Goal: Task Accomplishment & Management: Use online tool/utility

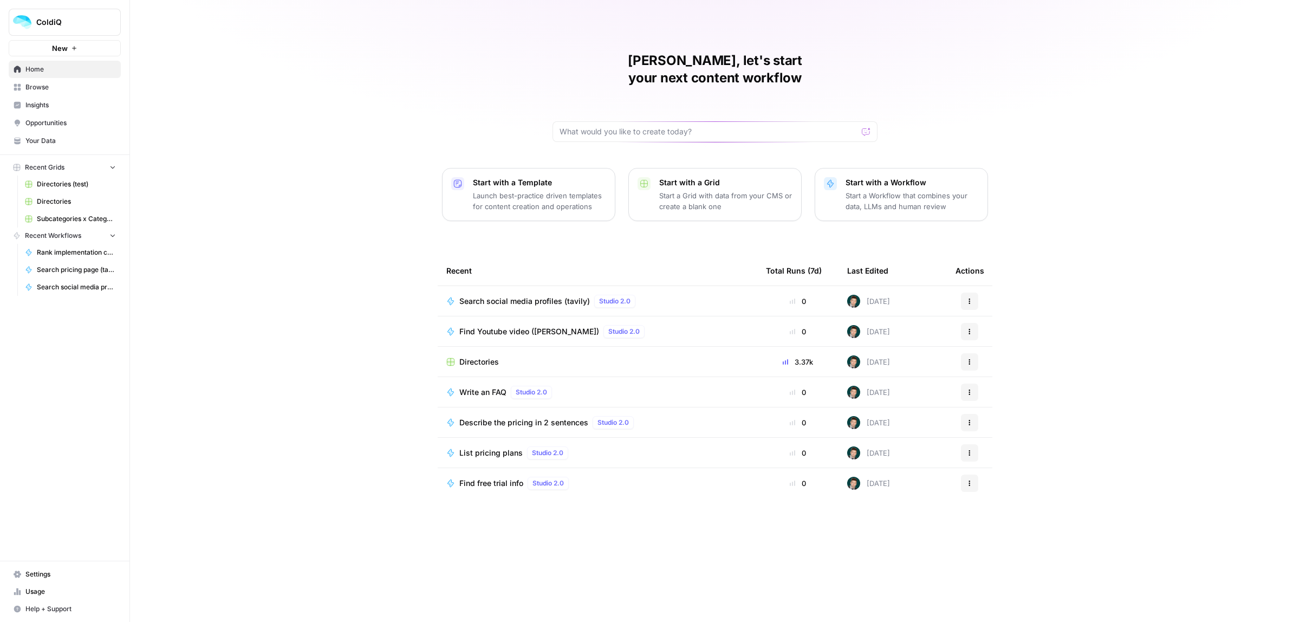
click at [35, 90] on span "Browse" at bounding box center [70, 87] width 90 height 10
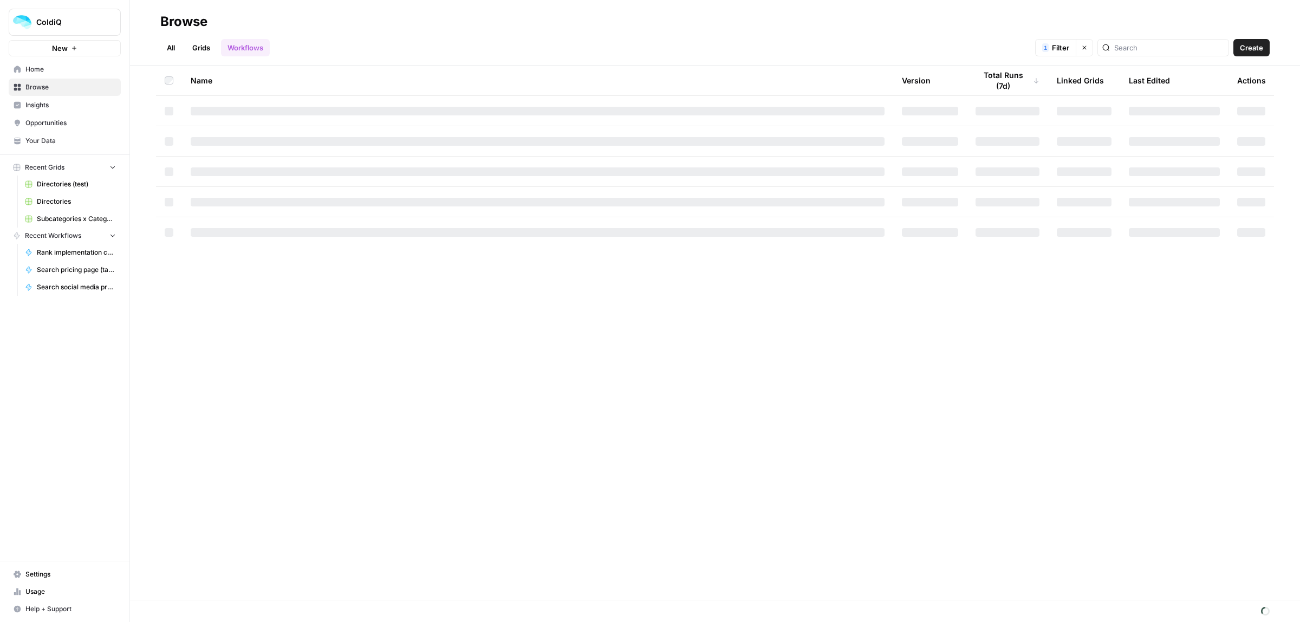
click at [196, 49] on link "Grids" at bounding box center [201, 47] width 31 height 17
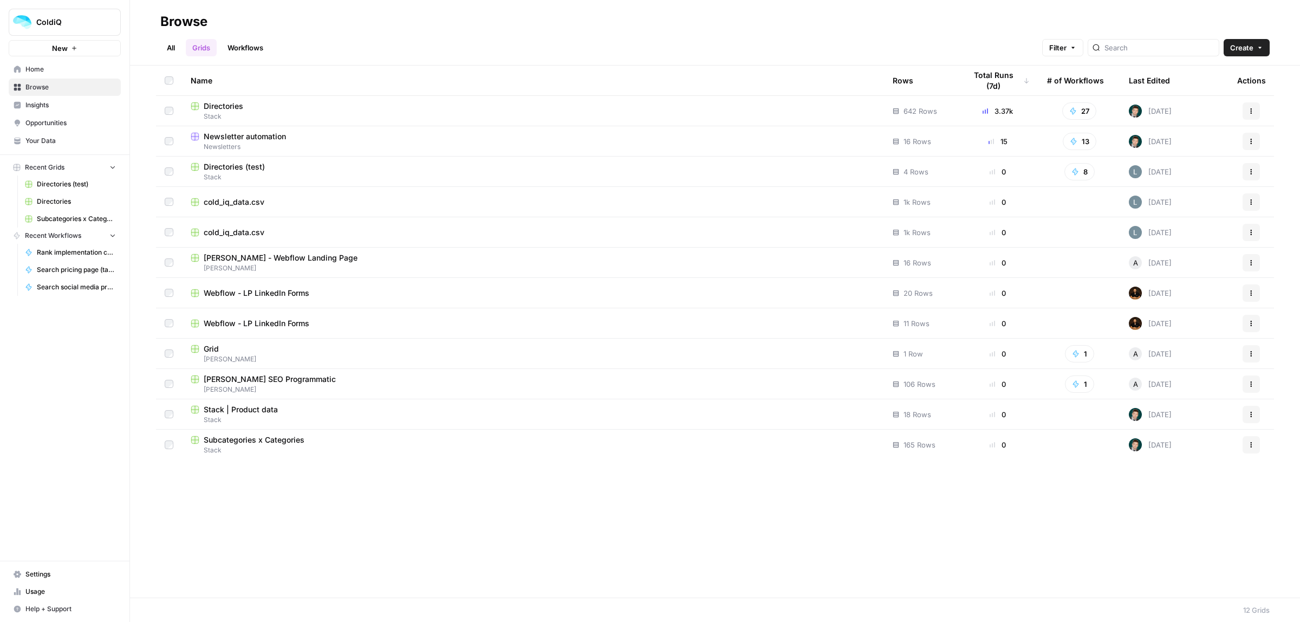
click at [260, 134] on span "Newsletter automation" at bounding box center [245, 136] width 82 height 11
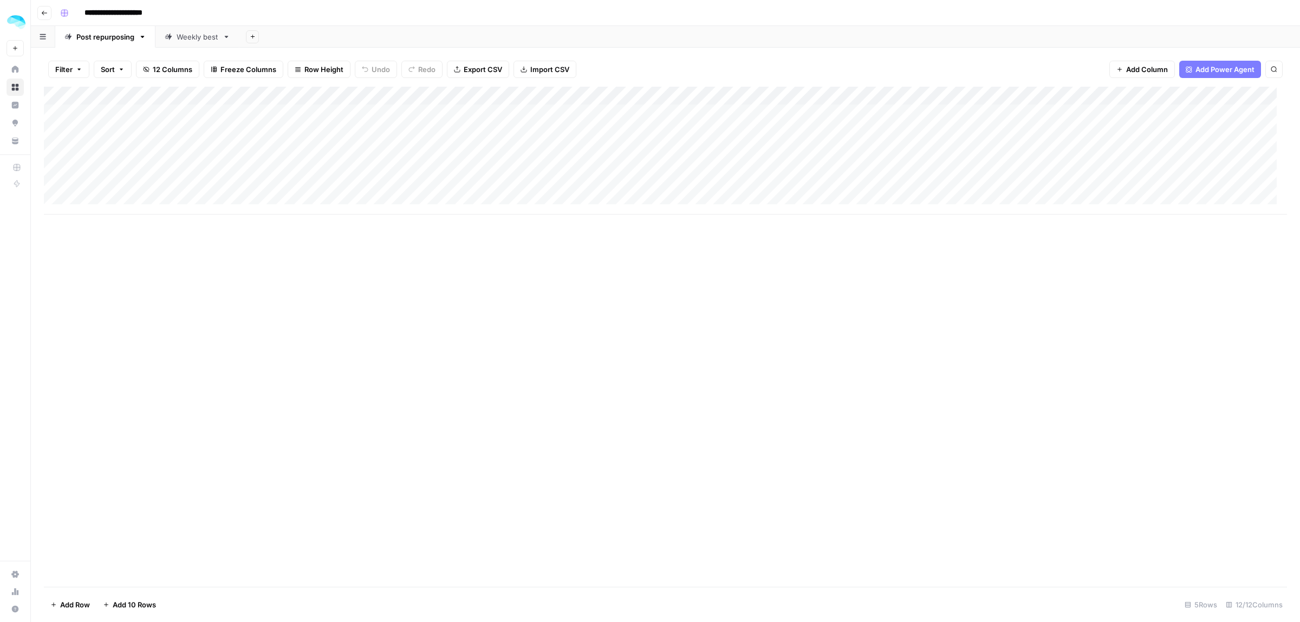
click at [141, 152] on div "Add Column" at bounding box center [666, 151] width 1244 height 128
click at [342, 148] on div "Add Column" at bounding box center [666, 151] width 1244 height 128
click at [549, 149] on div "Add Column" at bounding box center [666, 151] width 1244 height 128
click at [818, 145] on div "Add Column" at bounding box center [666, 151] width 1244 height 128
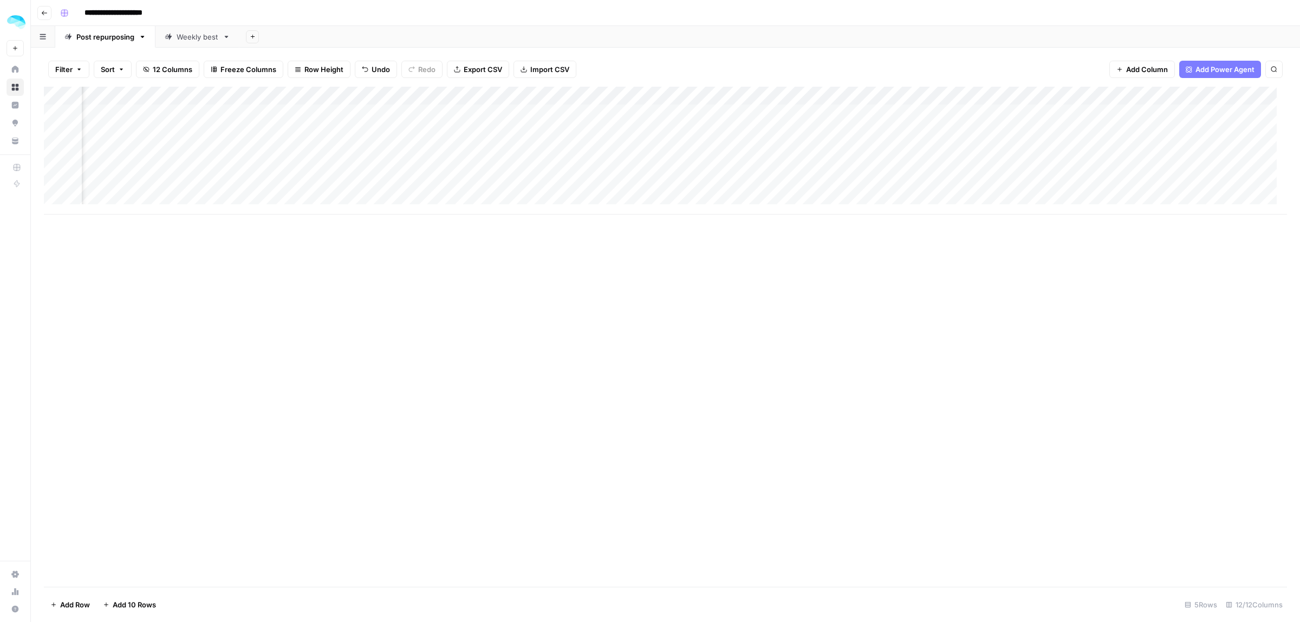
click at [990, 150] on div "Add Column" at bounding box center [666, 151] width 1244 height 128
click at [577, 150] on div "Add Column" at bounding box center [666, 151] width 1244 height 128
drag, startPoint x: 597, startPoint y: 150, endPoint x: 532, endPoint y: 150, distance: 65.0
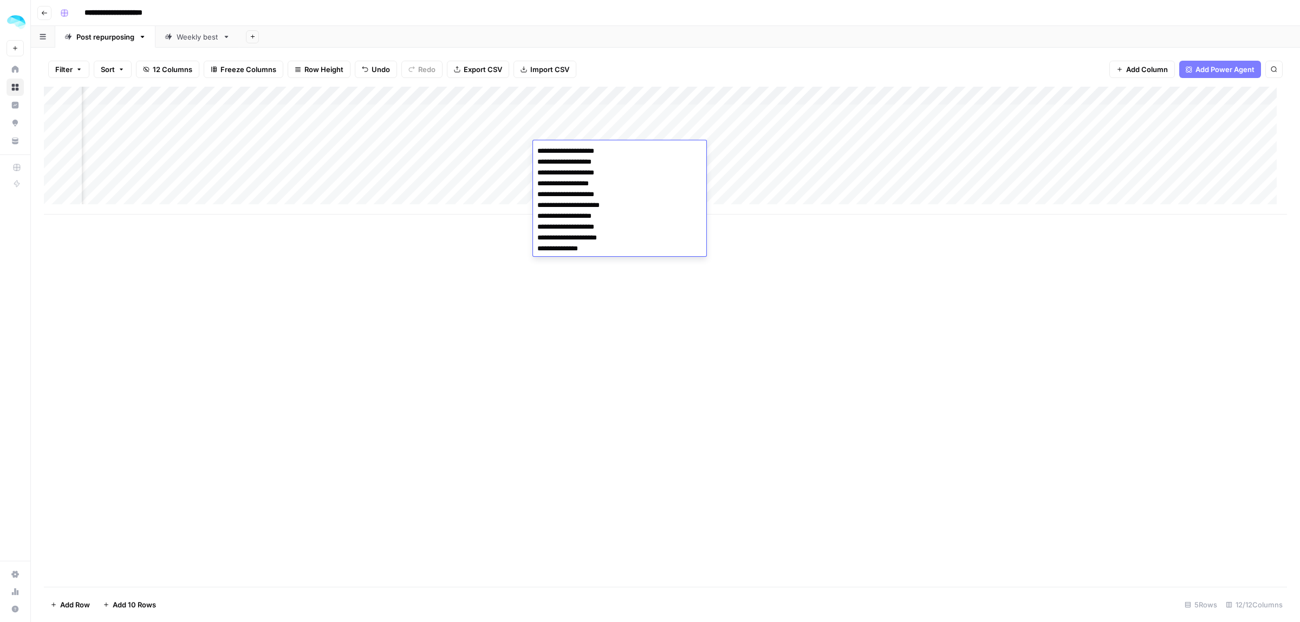
click at [532, 150] on body "**********" at bounding box center [650, 311] width 1300 height 622
click at [857, 129] on div "Add Column" at bounding box center [666, 151] width 1244 height 128
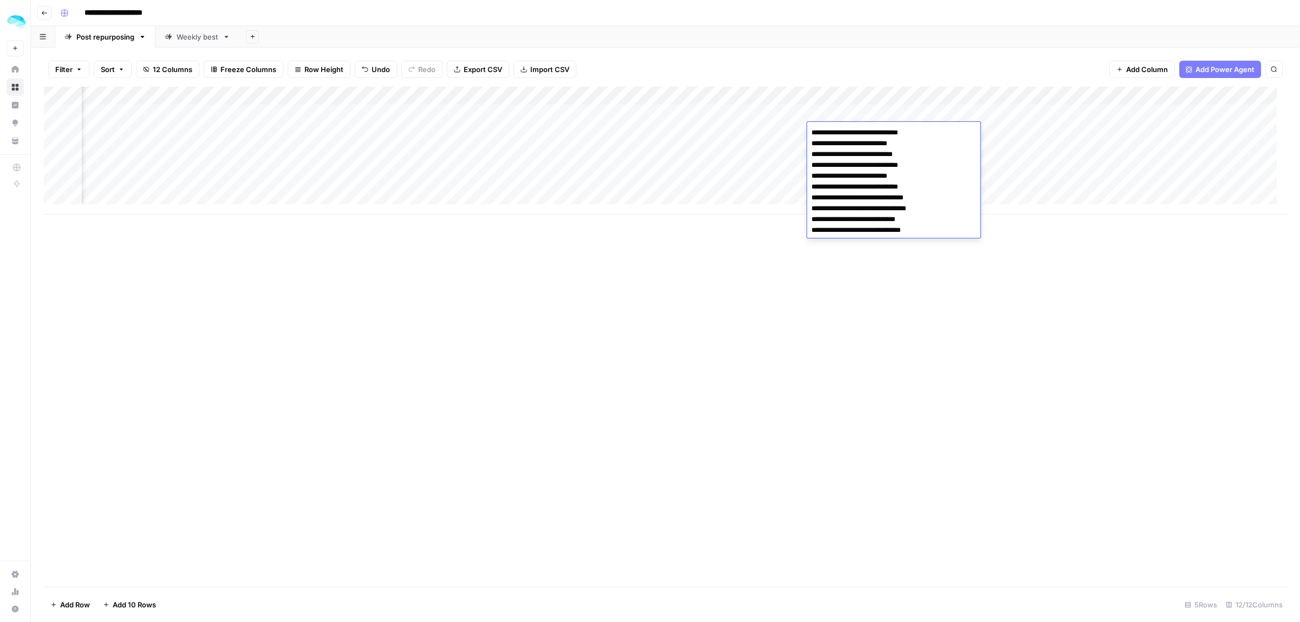
click at [794, 139] on div "Add Column" at bounding box center [666, 151] width 1244 height 128
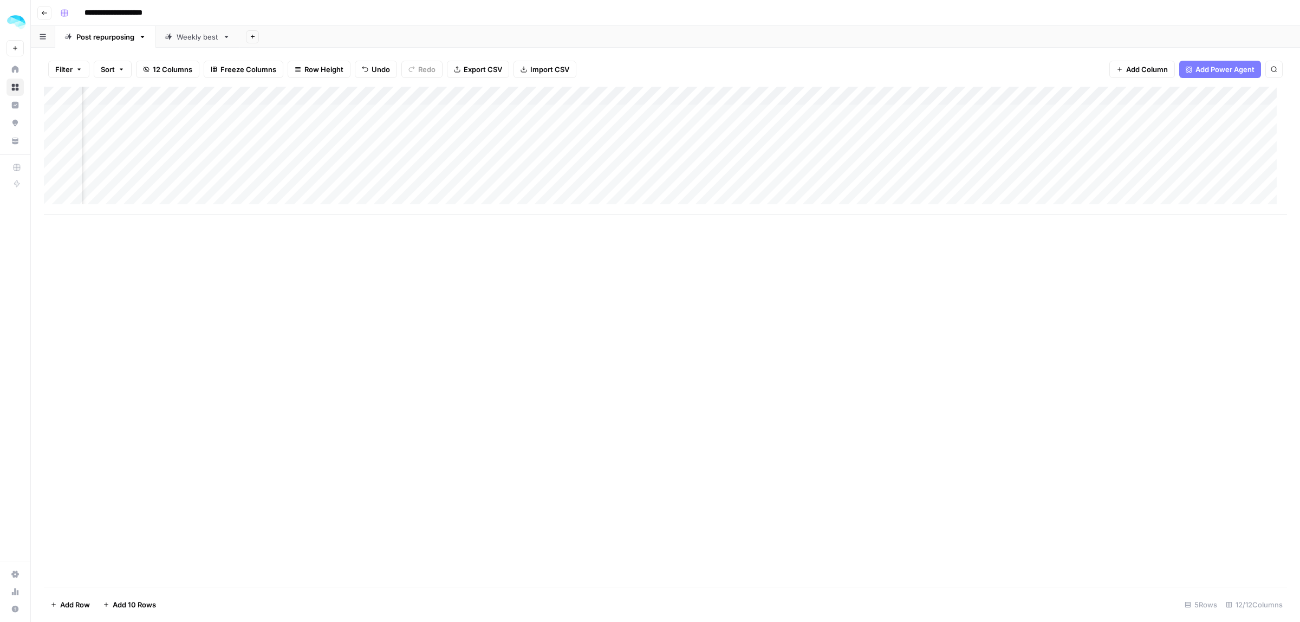
click at [853, 147] on div "Add Column" at bounding box center [666, 151] width 1244 height 128
drag, startPoint x: 873, startPoint y: 160, endPoint x: 798, endPoint y: 161, distance: 75.3
click at [798, 161] on body "**********" at bounding box center [650, 311] width 1300 height 622
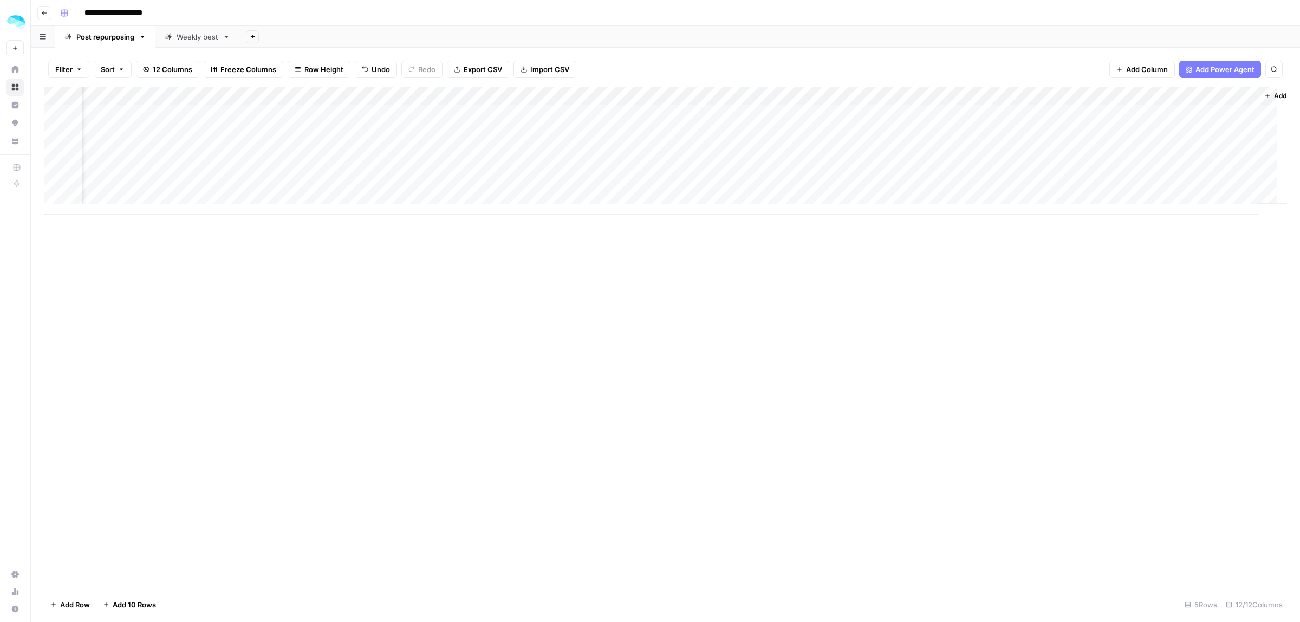
click at [862, 147] on div "Add Column" at bounding box center [666, 151] width 1244 height 128
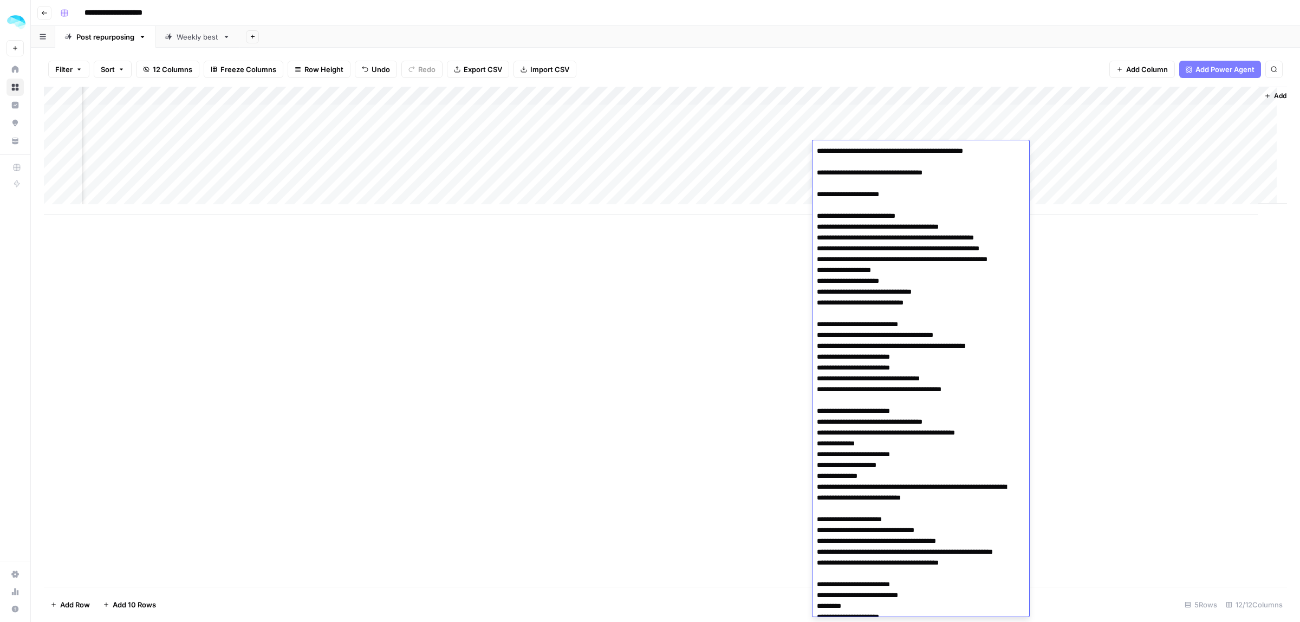
scroll to position [192, 0]
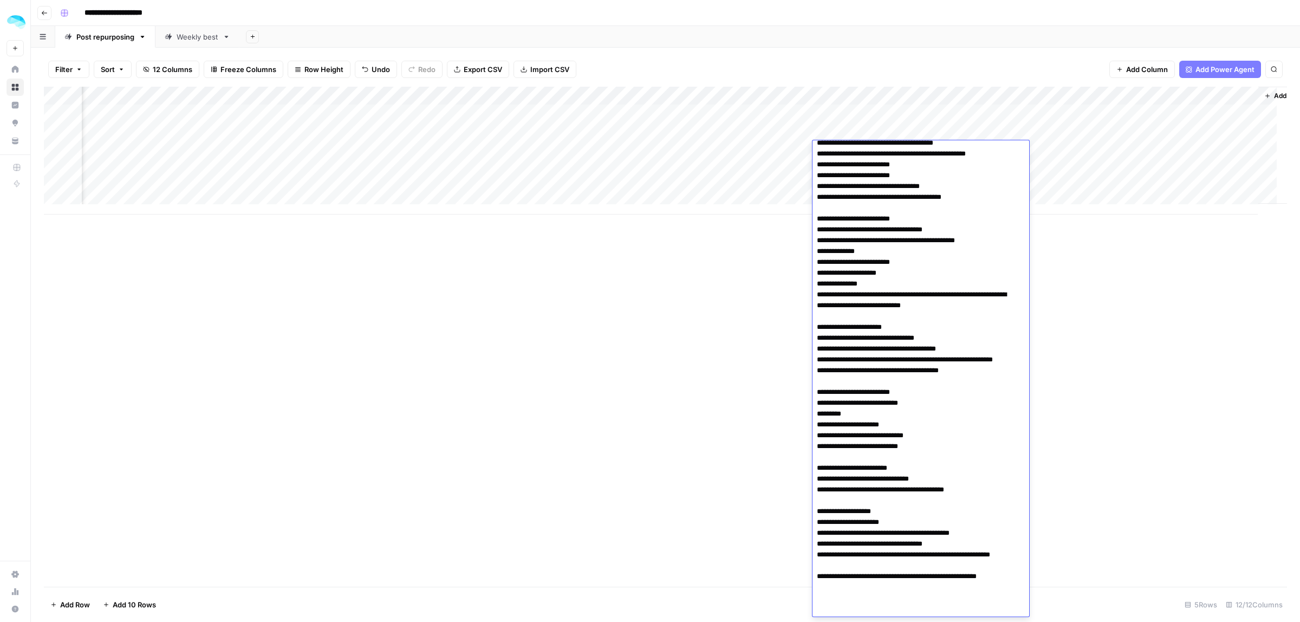
click at [895, 231] on textarea at bounding box center [916, 283] width 206 height 665
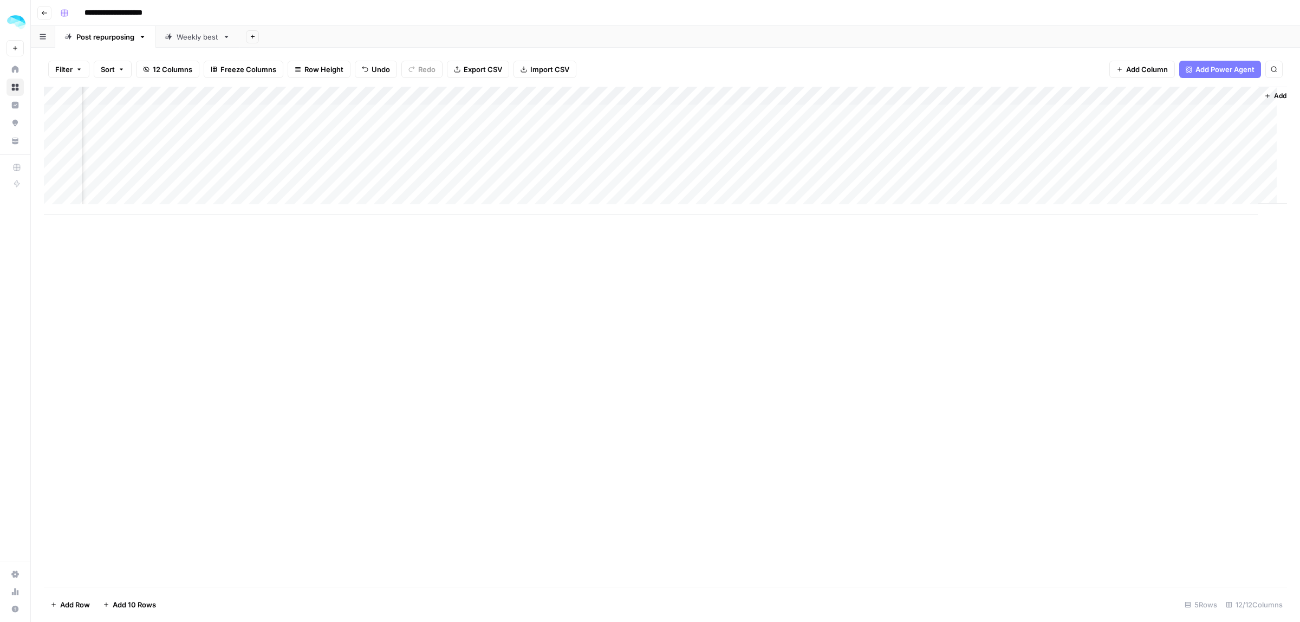
click at [1165, 313] on div "Add Column" at bounding box center [666, 337] width 1244 height 500
click at [964, 131] on div "Add Column" at bounding box center [666, 151] width 1244 height 128
click at [917, 146] on div "Add Column" at bounding box center [666, 151] width 1244 height 128
click at [1028, 149] on div "Add Column" at bounding box center [666, 151] width 1244 height 128
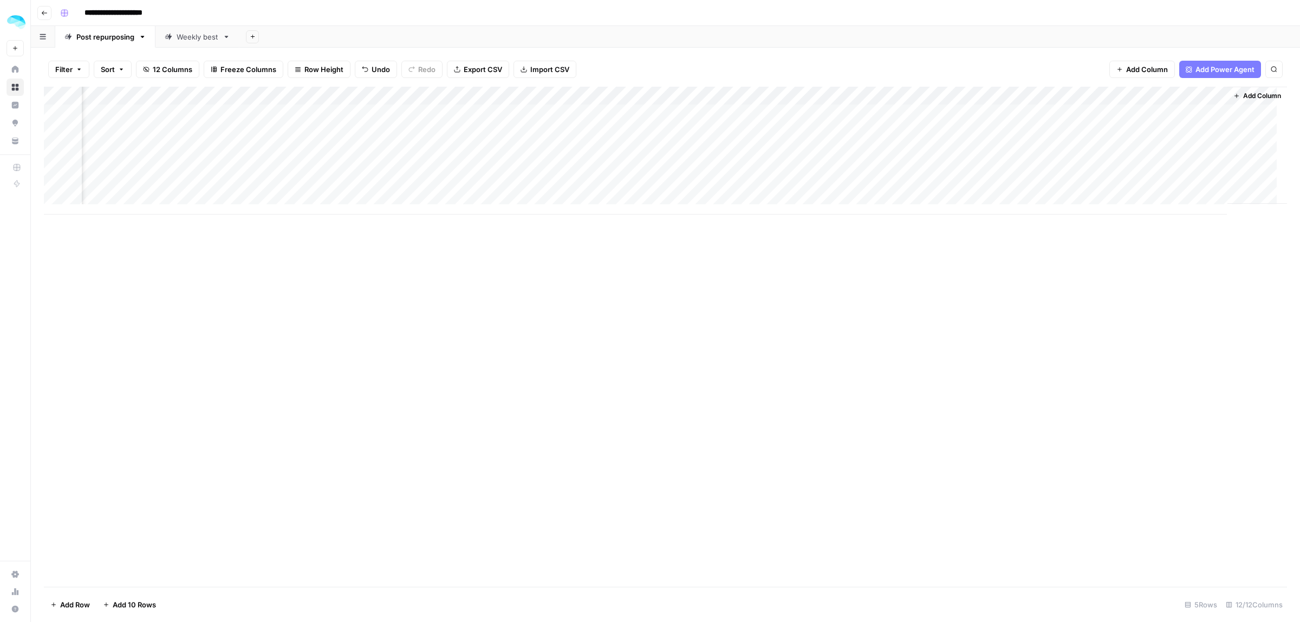
click at [1152, 145] on div "Add Column" at bounding box center [666, 151] width 1244 height 128
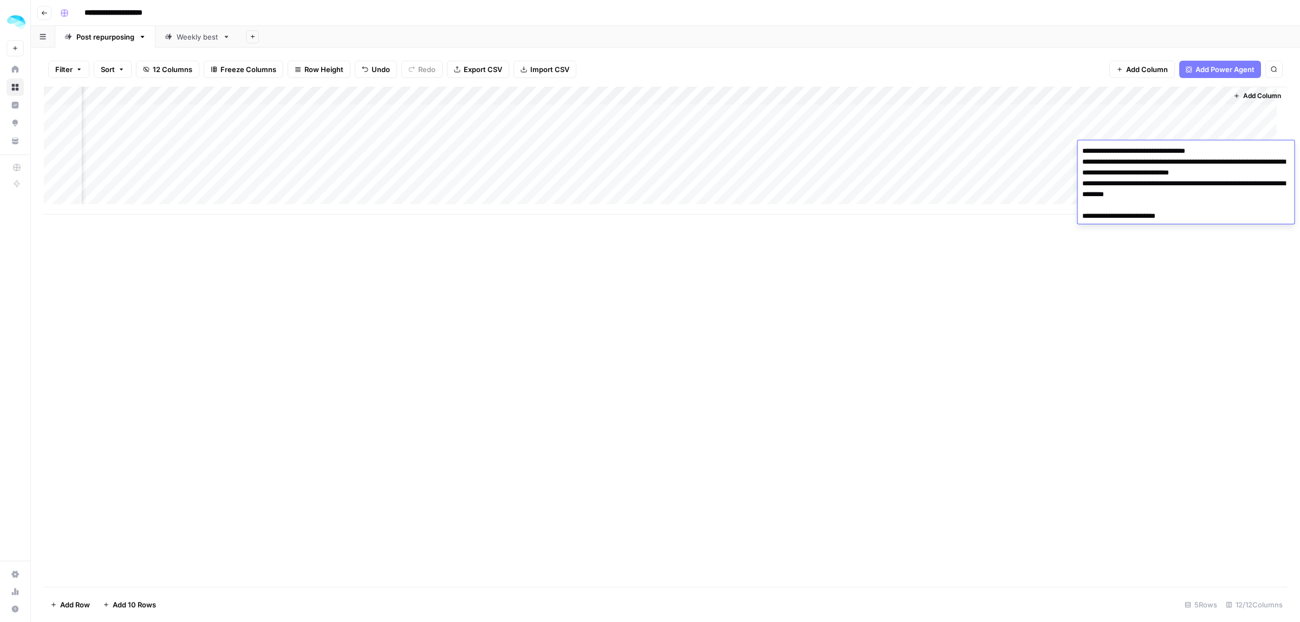
drag, startPoint x: 1172, startPoint y: 194, endPoint x: 1063, endPoint y: 148, distance: 118.7
click at [1063, 148] on body "**********" at bounding box center [650, 311] width 1300 height 622
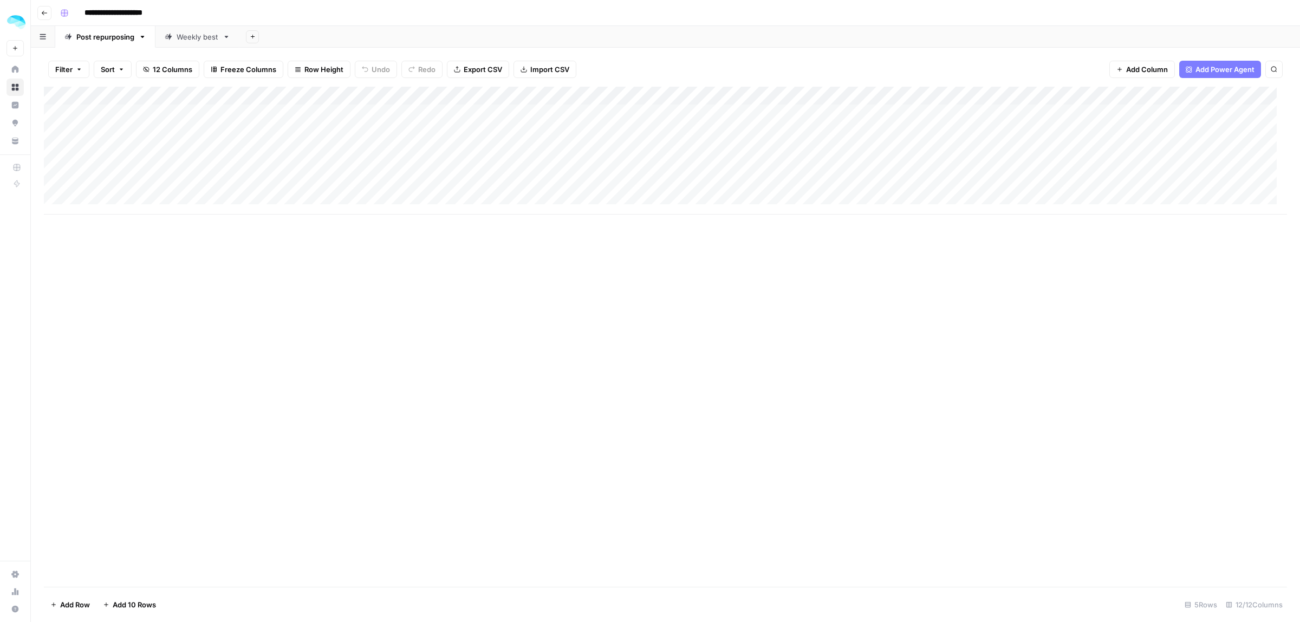
click at [659, 148] on div "Add Column" at bounding box center [666, 151] width 1244 height 128
click at [941, 149] on div "Add Column" at bounding box center [666, 151] width 1244 height 128
drag, startPoint x: 980, startPoint y: 195, endPoint x: 912, endPoint y: 194, distance: 67.7
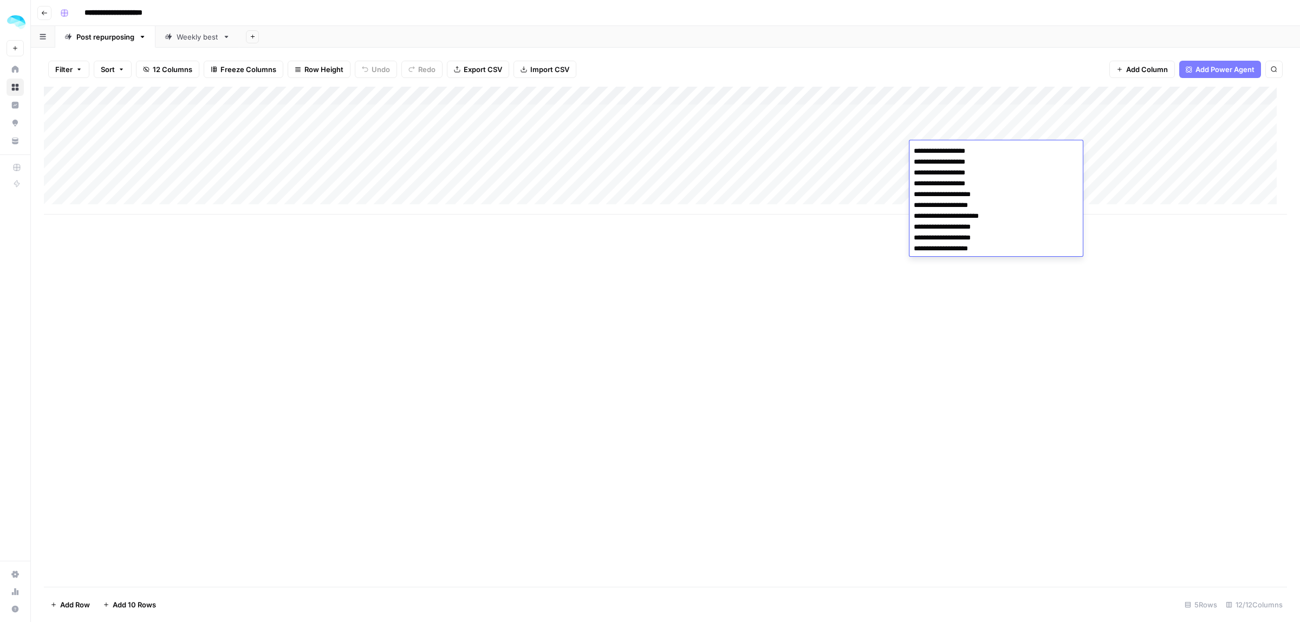
click at [912, 194] on textarea "**********" at bounding box center [996, 200] width 173 height 113
drag, startPoint x: 978, startPoint y: 171, endPoint x: 901, endPoint y: 173, distance: 77.0
click at [901, 173] on body "**********" at bounding box center [650, 311] width 1300 height 622
drag, startPoint x: 968, startPoint y: 163, endPoint x: 908, endPoint y: 163, distance: 60.7
click at [908, 163] on body "**********" at bounding box center [650, 311] width 1300 height 622
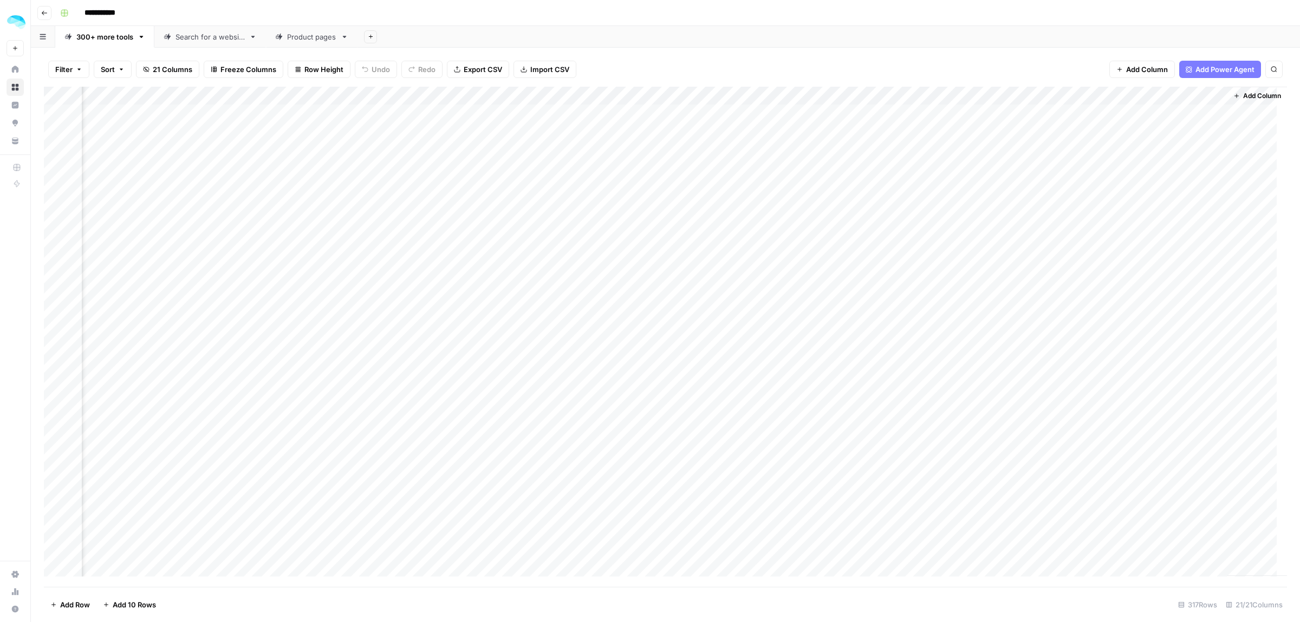
click at [288, 35] on div "Product pages" at bounding box center [311, 36] width 49 height 11
